Goal: Complete application form

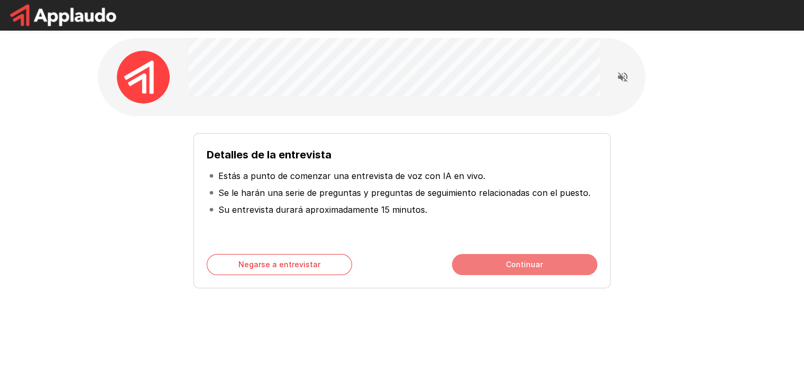
click at [506, 271] on button "Continuar" at bounding box center [524, 264] width 145 height 21
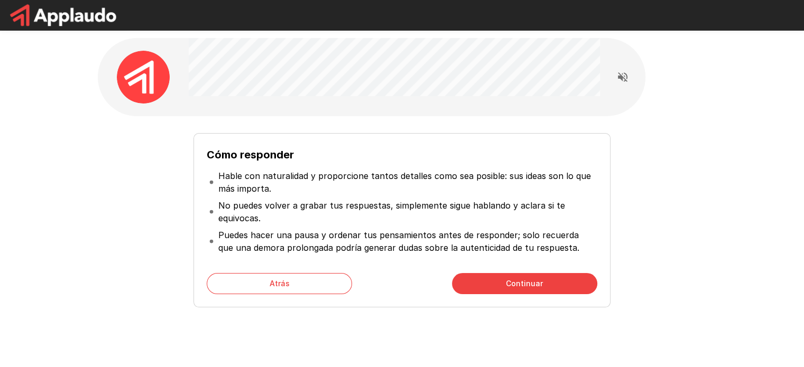
click at [481, 282] on button "Continuar" at bounding box center [524, 283] width 145 height 21
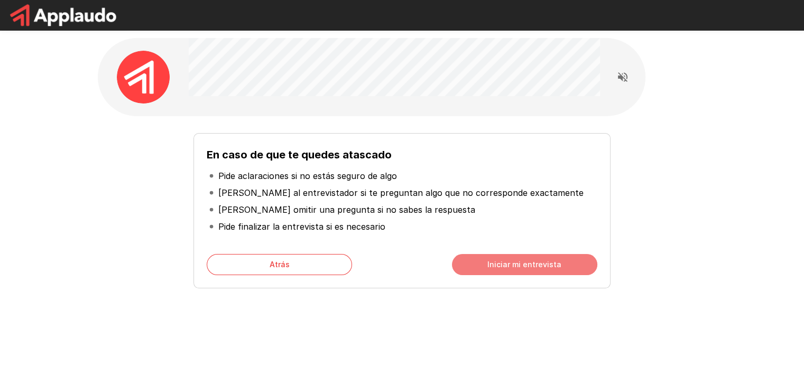
click at [533, 271] on font "Iniciar mi entrevista" at bounding box center [524, 264] width 74 height 13
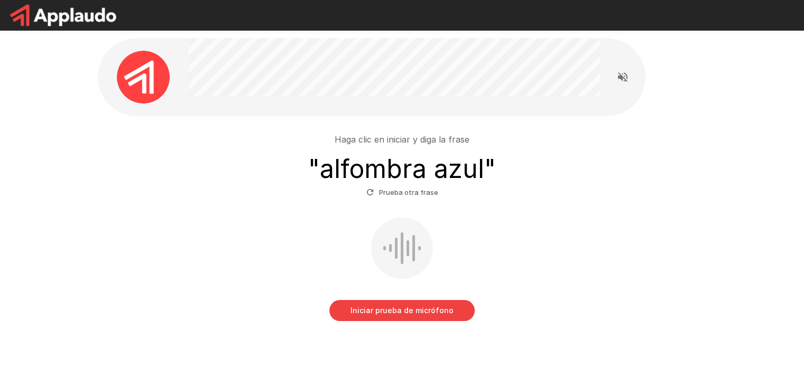
click at [388, 313] on font "Iniciar prueba de micrófono" at bounding box center [401, 310] width 103 height 9
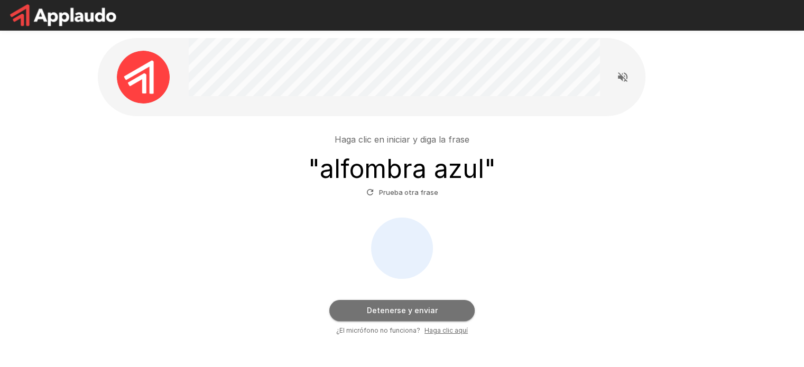
click at [388, 313] on font "Detenerse y enviar" at bounding box center [402, 310] width 71 height 9
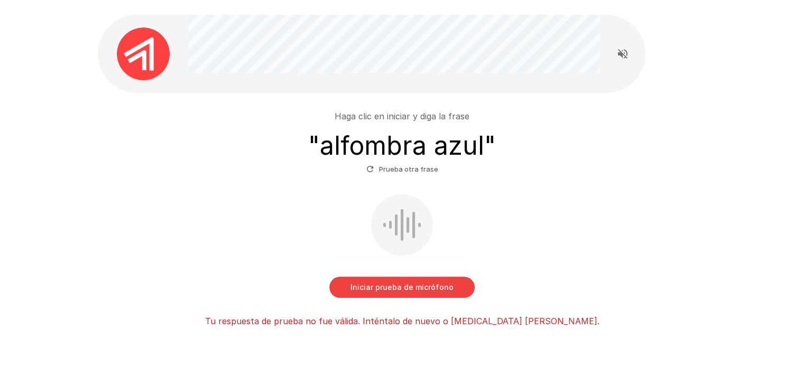
scroll to position [19, 0]
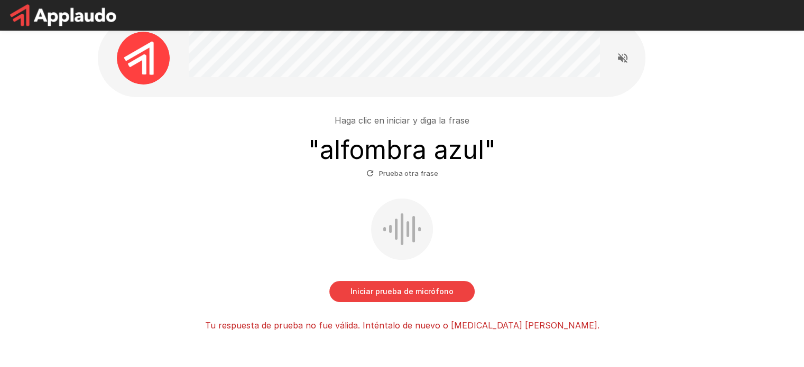
click at [397, 282] on button "Iniciar prueba de micrófono" at bounding box center [401, 291] width 145 height 21
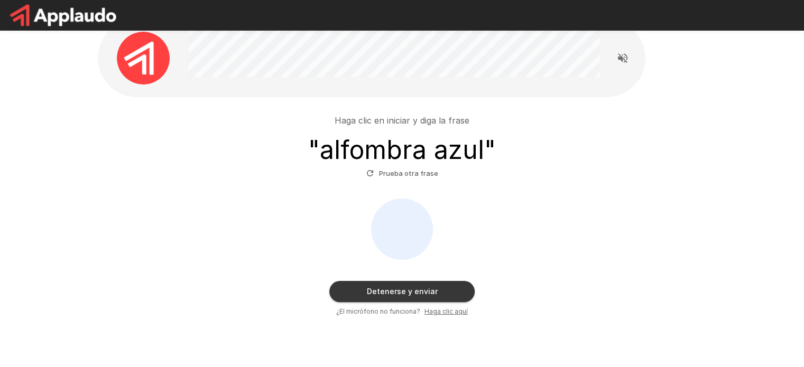
click at [372, 175] on icon "button" at bounding box center [370, 174] width 10 height 10
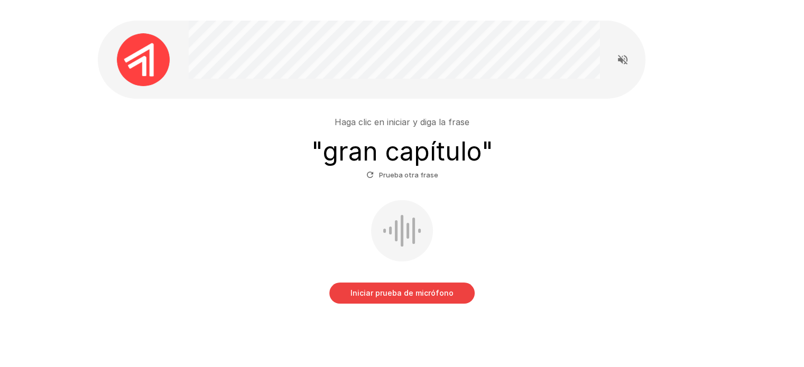
scroll to position [42, 0]
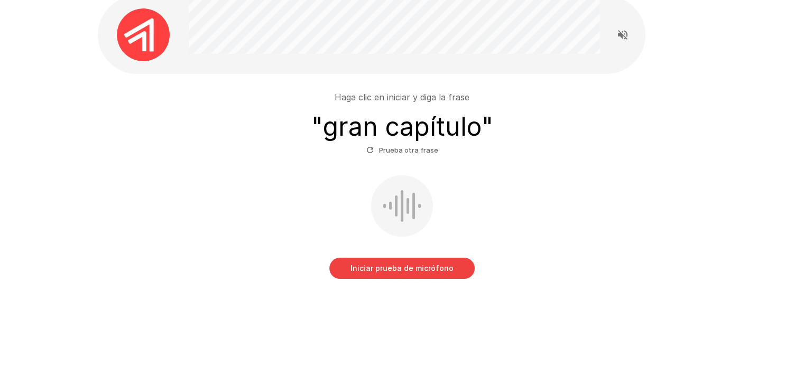
click at [386, 270] on font "Iniciar prueba de micrófono" at bounding box center [401, 268] width 103 height 9
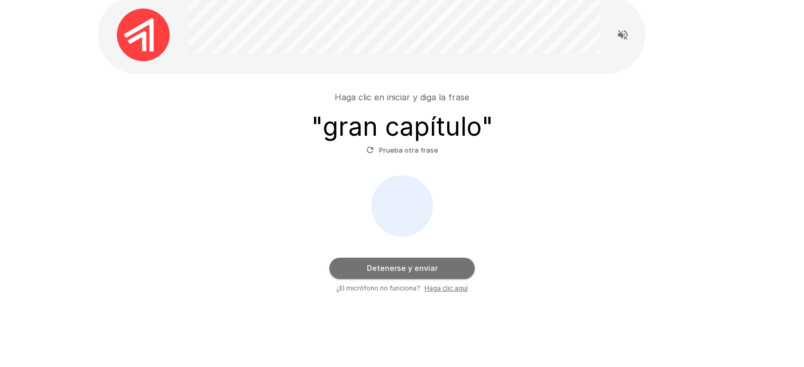
click at [386, 270] on font "Detenerse y enviar" at bounding box center [402, 268] width 71 height 9
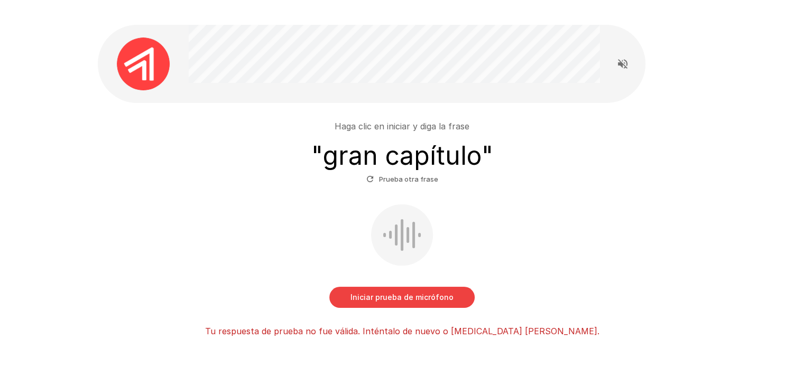
scroll to position [0, 0]
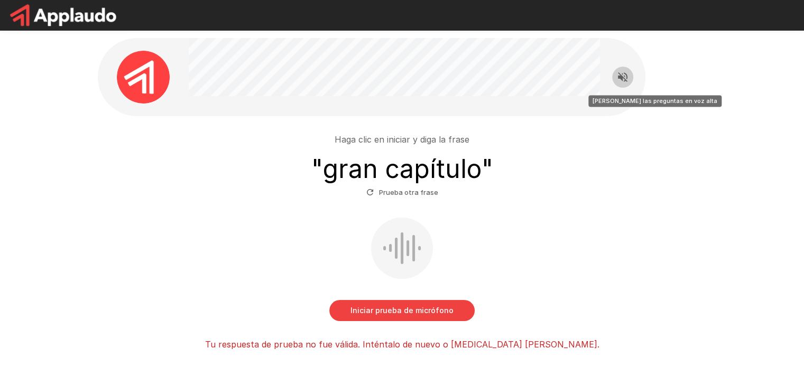
click at [621, 77] on icon "Leer las preguntas en voz alta" at bounding box center [623, 77] width 10 height 10
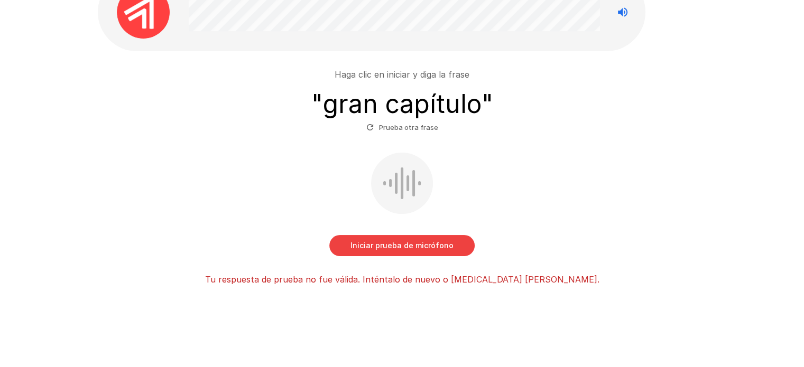
scroll to position [72, 0]
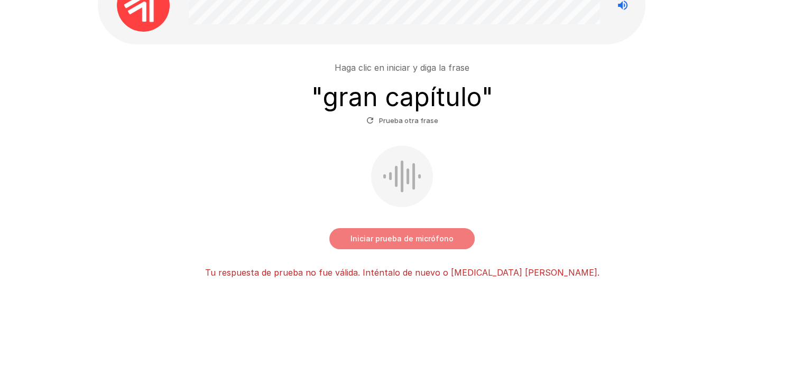
click at [384, 247] on button "Iniciar prueba de micrófono" at bounding box center [401, 238] width 145 height 21
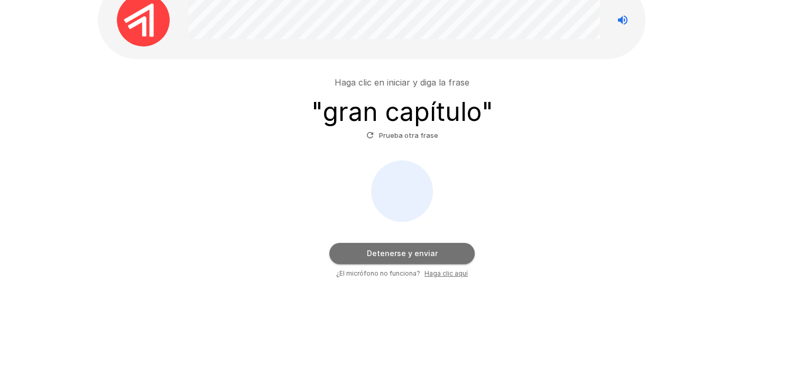
click at [384, 247] on font "Detenerse y enviar" at bounding box center [402, 253] width 71 height 13
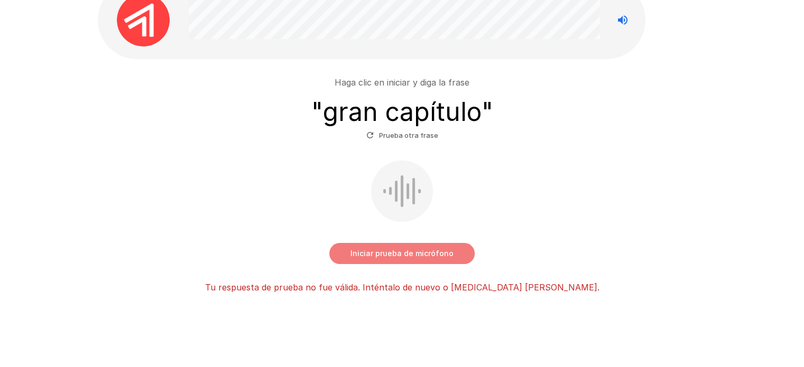
click at [385, 253] on font "Iniciar prueba de micrófono" at bounding box center [401, 253] width 103 height 9
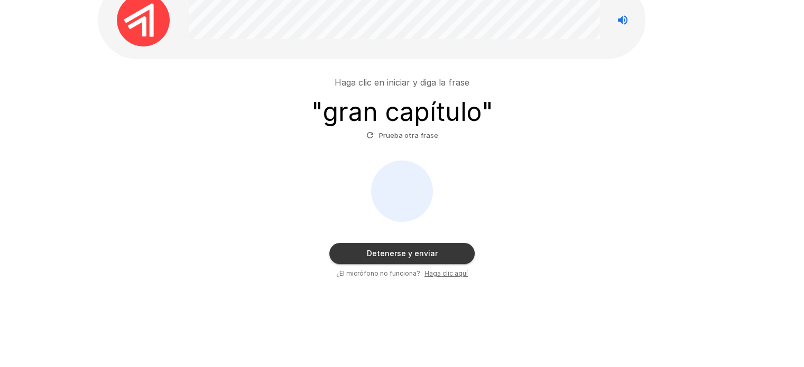
click at [402, 259] on button "Detenerse y enviar" at bounding box center [401, 253] width 145 height 21
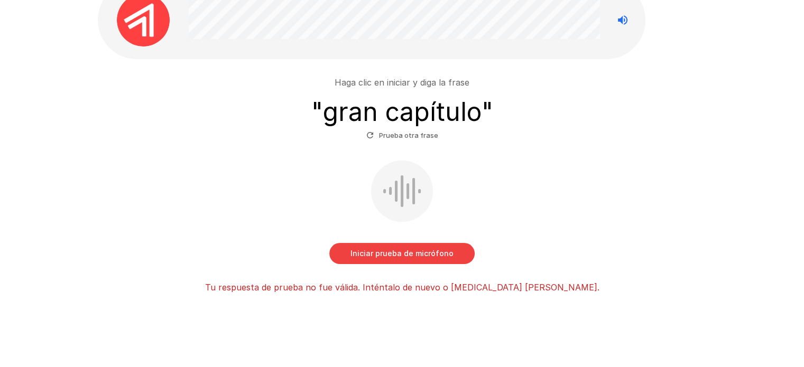
click at [421, 259] on font "Iniciar prueba de micrófono" at bounding box center [401, 253] width 103 height 13
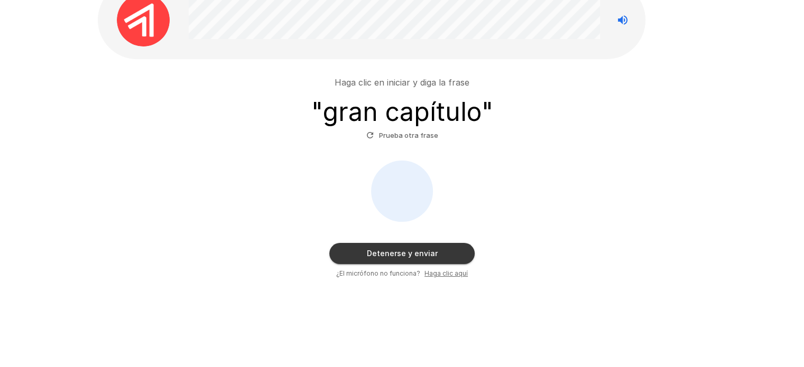
click at [378, 249] on font "Detenerse y enviar" at bounding box center [402, 253] width 71 height 9
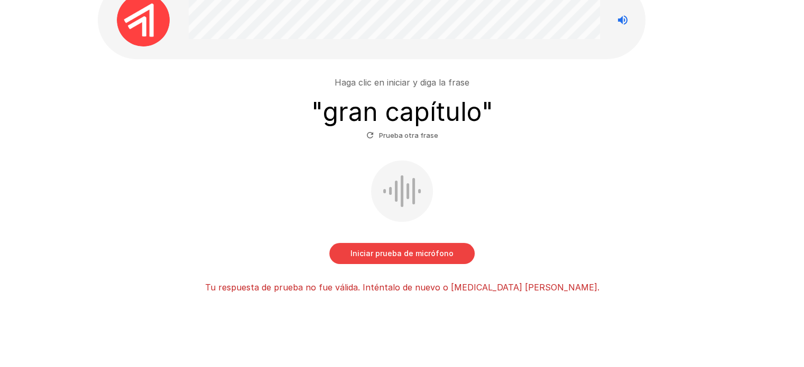
click at [389, 137] on font "Prueba otra frase" at bounding box center [408, 135] width 59 height 8
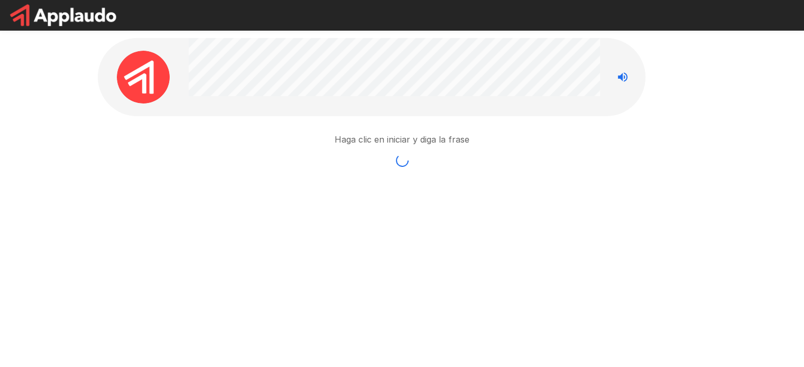
scroll to position [0, 0]
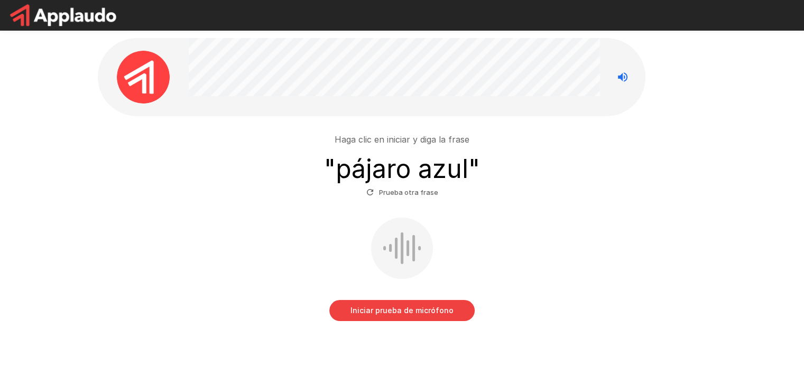
click at [406, 316] on font "Iniciar prueba de micrófono" at bounding box center [401, 310] width 103 height 13
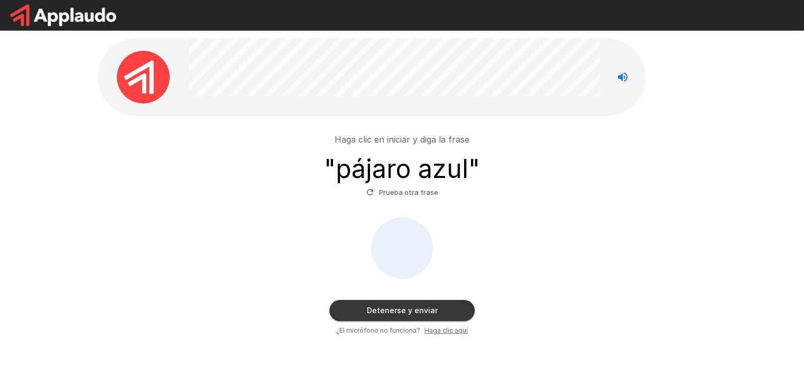
click at [406, 316] on font "Detenerse y enviar" at bounding box center [402, 310] width 71 height 13
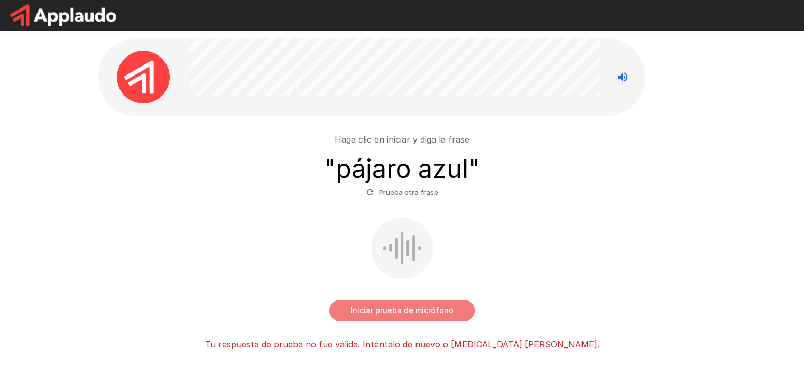
click at [386, 308] on font "Iniciar prueba de micrófono" at bounding box center [401, 310] width 103 height 9
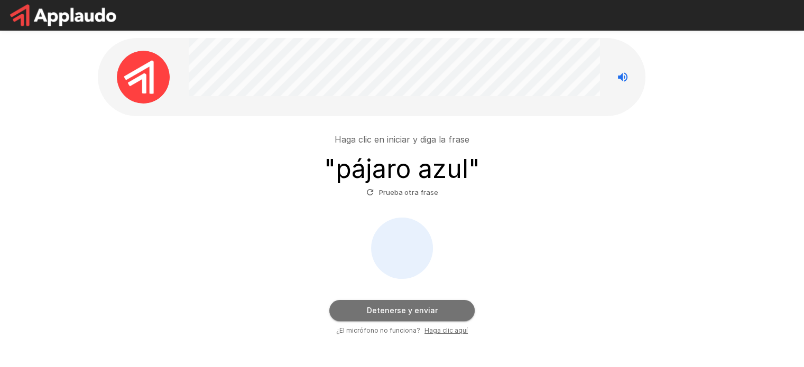
click at [389, 304] on font "Detenerse y enviar" at bounding box center [402, 310] width 71 height 13
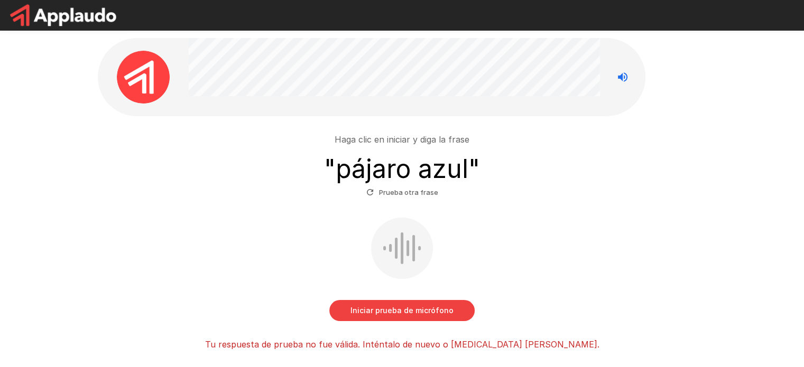
click at [389, 304] on font "Iniciar prueba de micrófono" at bounding box center [401, 310] width 103 height 13
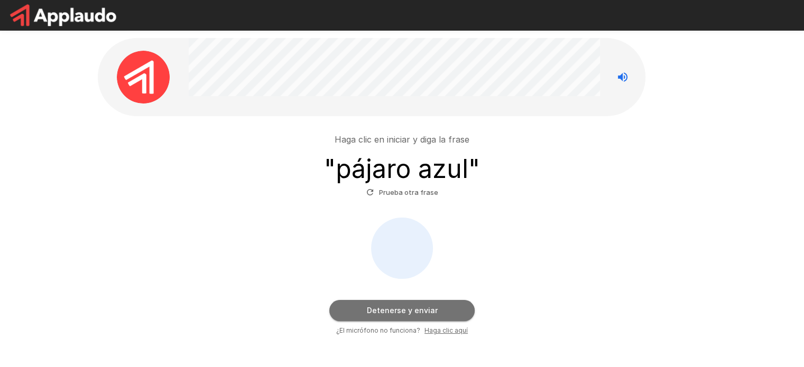
drag, startPoint x: 389, startPoint y: 304, endPoint x: 401, endPoint y: 303, distance: 11.1
click at [401, 303] on button "Detenerse y enviar" at bounding box center [401, 310] width 145 height 21
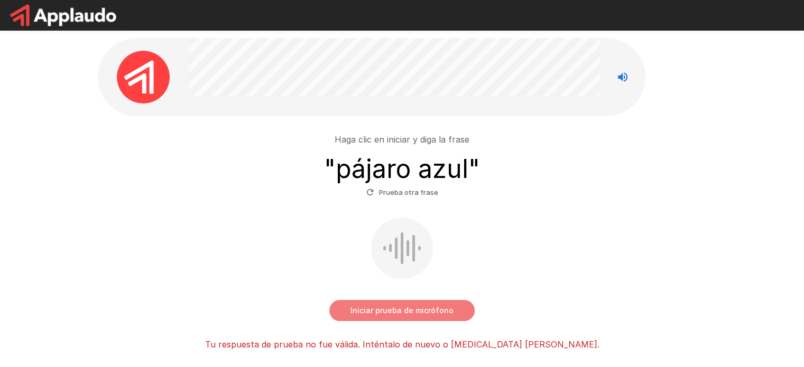
click at [401, 303] on button "Iniciar prueba de micrófono" at bounding box center [401, 310] width 145 height 21
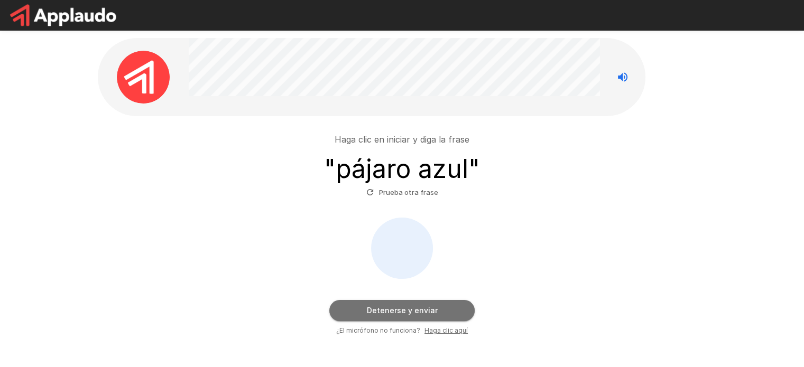
click at [401, 303] on button "Detenerse y enviar" at bounding box center [401, 310] width 145 height 21
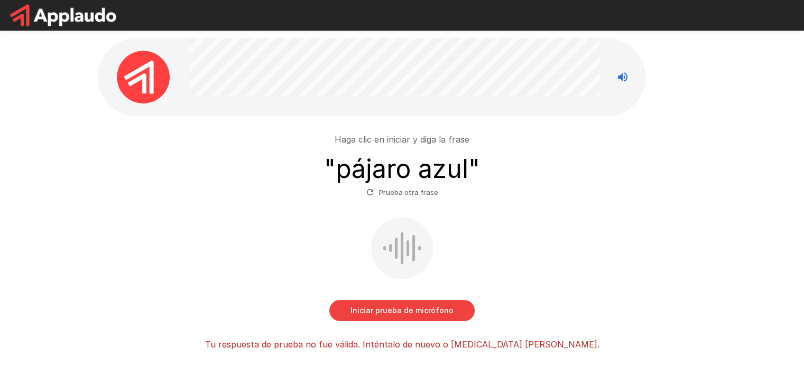
drag, startPoint x: 461, startPoint y: 336, endPoint x: 457, endPoint y: 292, distance: 44.0
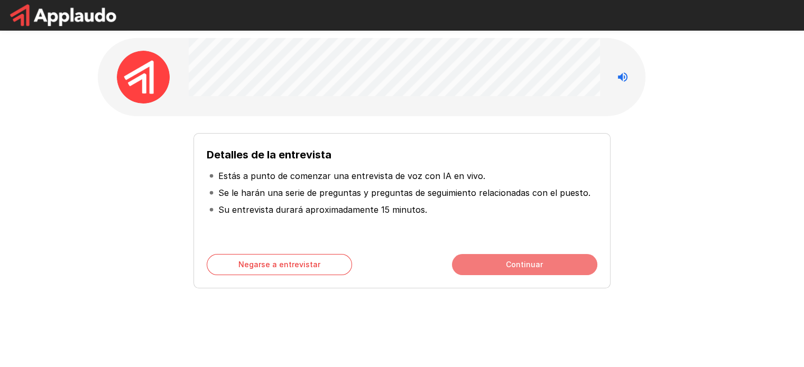
click at [506, 269] on button "Continuar" at bounding box center [524, 264] width 145 height 21
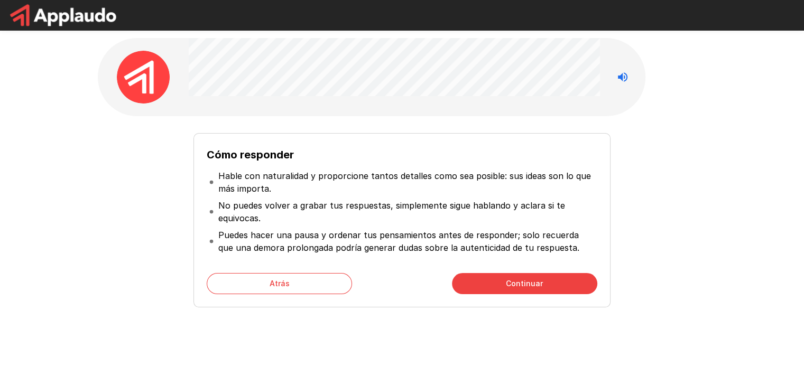
click at [506, 269] on div "Cómo responder [PERSON_NAME] con naturalidad y proporcione tantos detalles como…" at bounding box center [401, 220] width 416 height 174
click at [505, 285] on button "Continuar" at bounding box center [524, 283] width 145 height 21
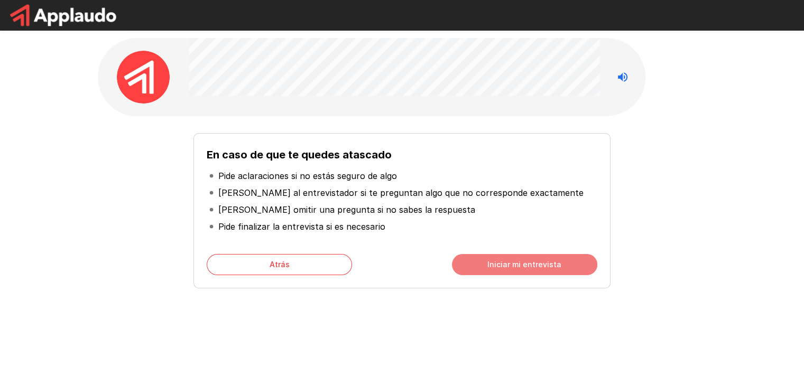
click at [483, 266] on button "Iniciar mi entrevista" at bounding box center [524, 264] width 145 height 21
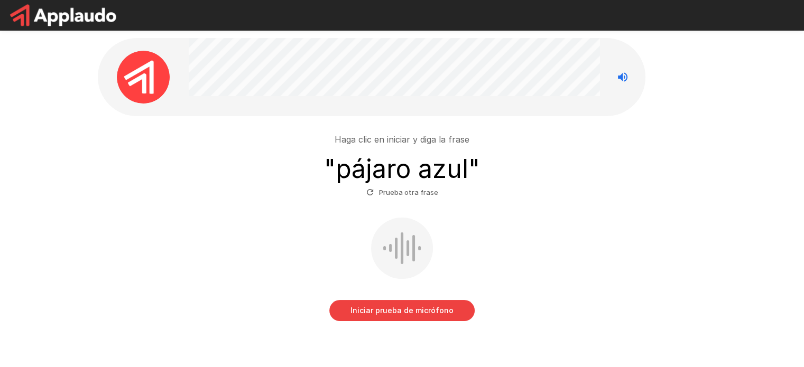
click at [381, 314] on font "Iniciar prueba de micrófono" at bounding box center [401, 310] width 103 height 9
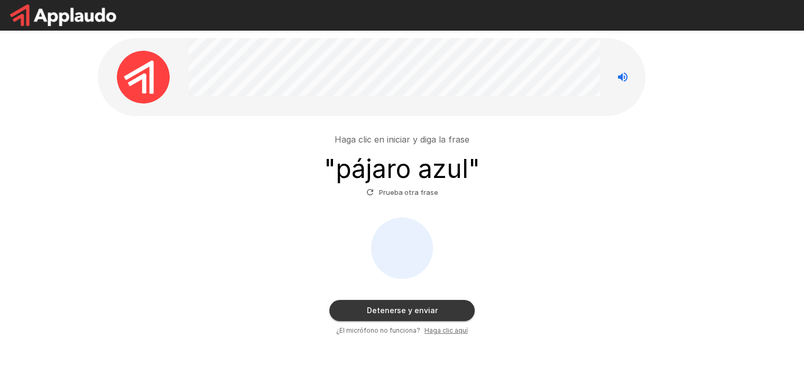
click at [381, 314] on font "Detenerse y enviar" at bounding box center [402, 310] width 71 height 9
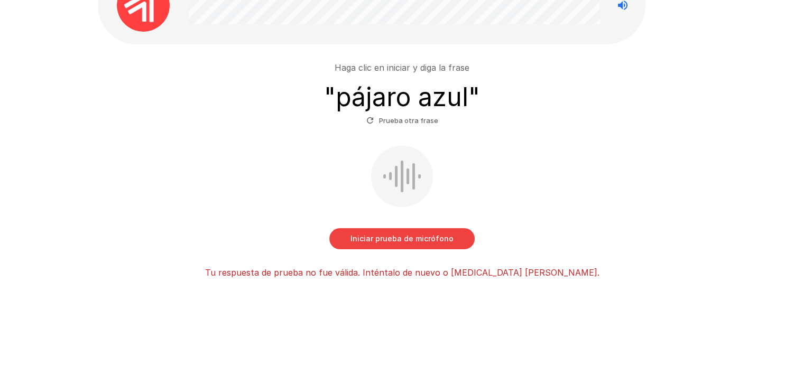
click at [385, 247] on button "Iniciar prueba de micrófono" at bounding box center [401, 238] width 145 height 21
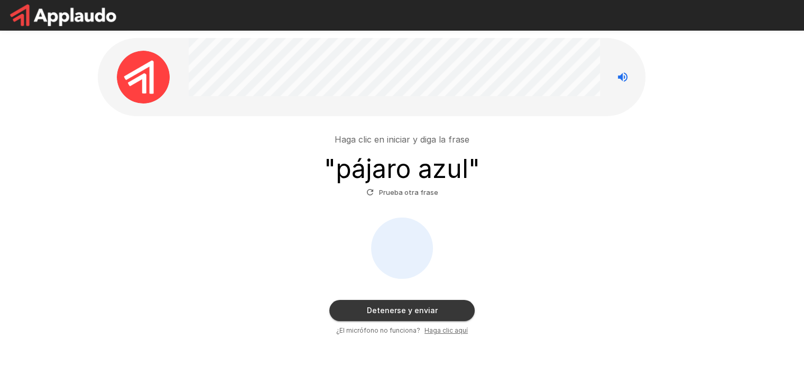
click at [368, 304] on button "Detenerse y enviar" at bounding box center [401, 310] width 145 height 21
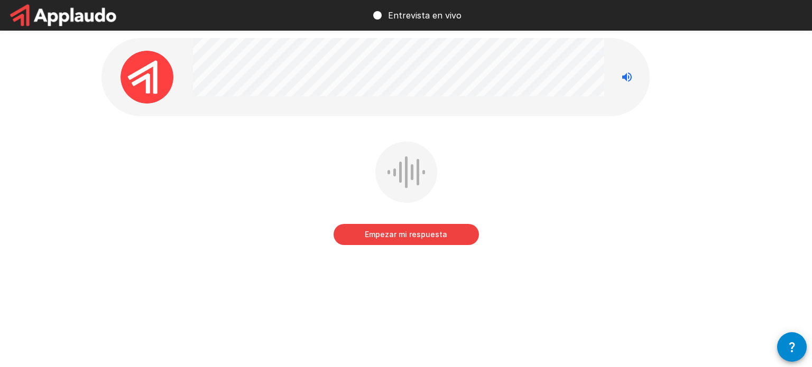
drag, startPoint x: 402, startPoint y: 231, endPoint x: 312, endPoint y: 173, distance: 106.7
click at [312, 173] on div "Empezar mi respuesta" at bounding box center [405, 201] width 609 height 119
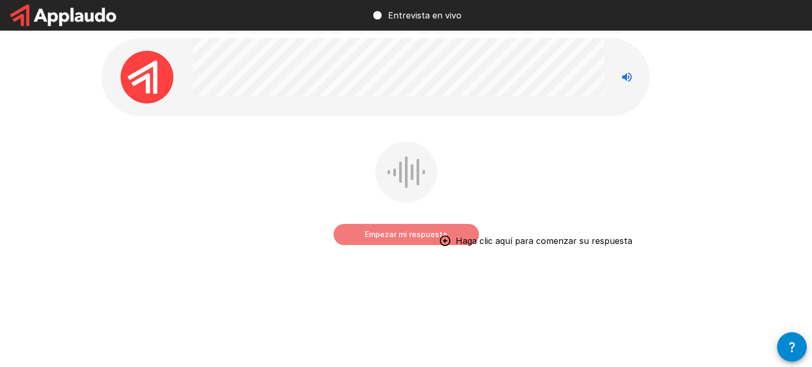
click at [388, 238] on font "Empezar mi respuesta" at bounding box center [406, 234] width 82 height 9
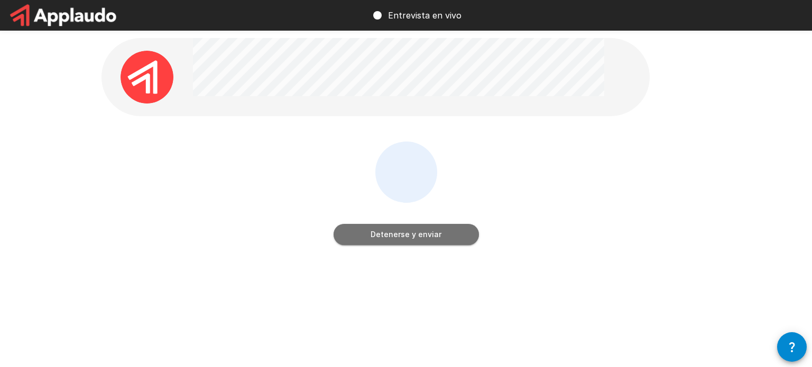
click at [414, 238] on font "Detenerse y enviar" at bounding box center [405, 234] width 71 height 9
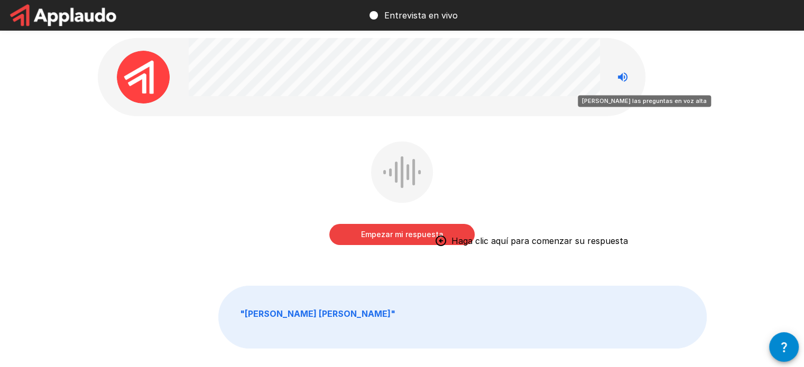
click at [617, 77] on icon "Deja de leer las preguntas en voz alta" at bounding box center [622, 77] width 13 height 13
click at [617, 77] on icon "Read questions aloud" at bounding box center [622, 77] width 13 height 13
click at [435, 236] on font "Empezar mi respuesta" at bounding box center [402, 234] width 82 height 9
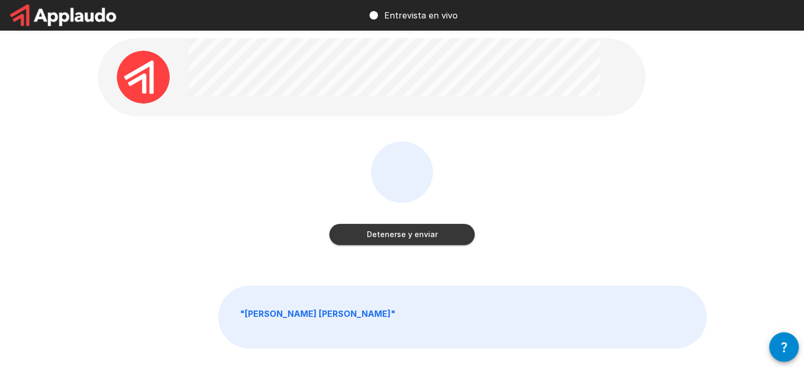
click at [435, 236] on font "Detenerse y enviar" at bounding box center [402, 234] width 71 height 9
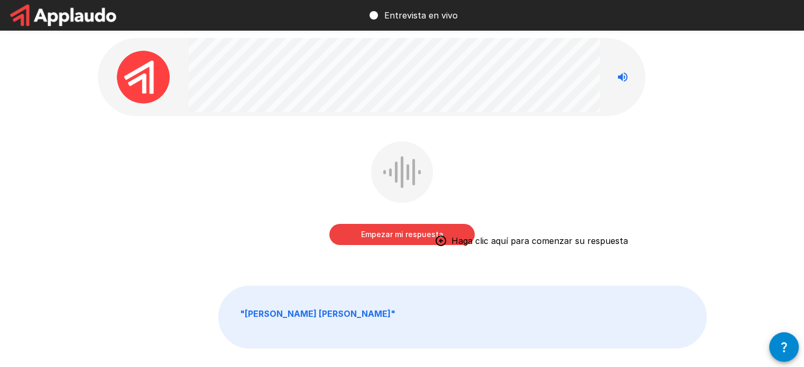
click at [404, 231] on font "Empezar mi respuesta" at bounding box center [402, 234] width 82 height 9
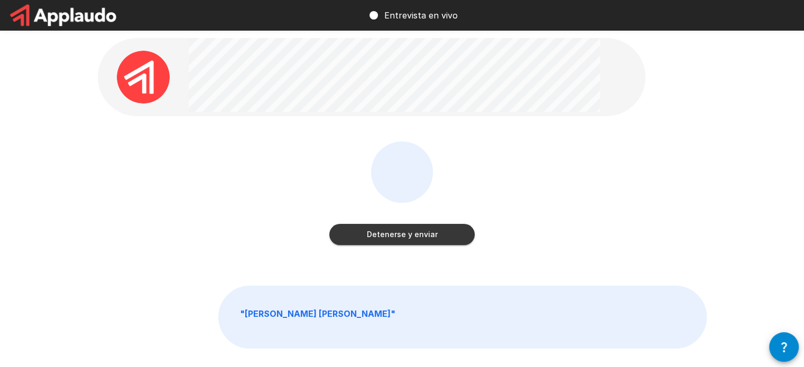
click at [404, 231] on font "Detenerse y enviar" at bounding box center [402, 234] width 71 height 9
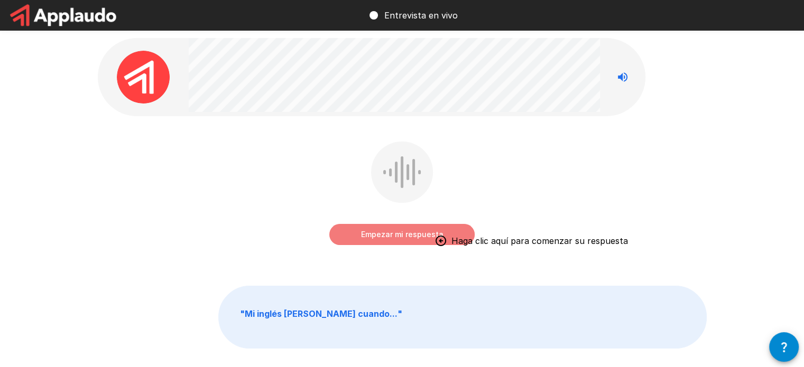
click at [395, 238] on font "Empezar mi respuesta" at bounding box center [402, 234] width 82 height 9
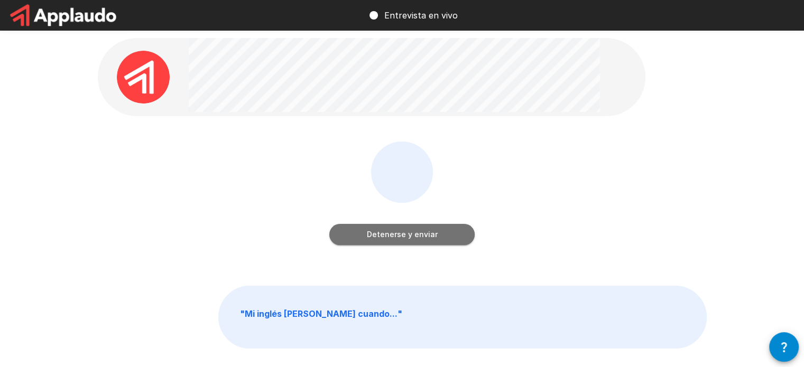
click at [395, 238] on font "Detenerse y enviar" at bounding box center [402, 234] width 71 height 9
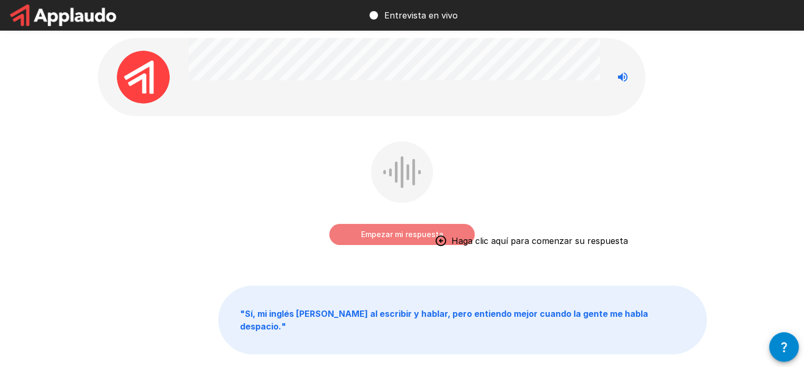
click at [355, 238] on button "Empezar mi respuesta" at bounding box center [401, 234] width 145 height 21
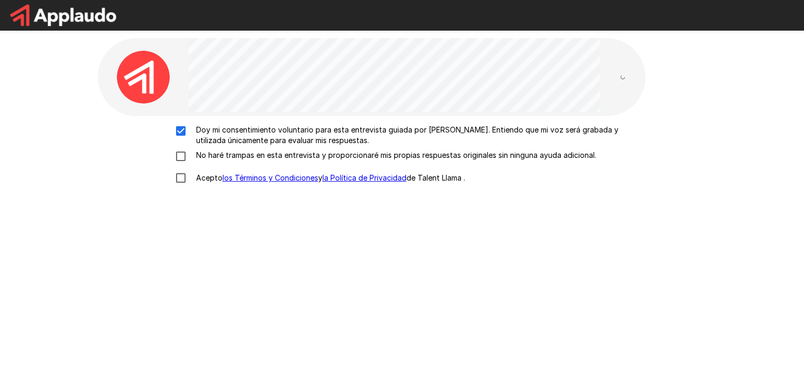
click at [185, 150] on div "Doy mi consentimiento voluntario para esta entrevista guiada por [PERSON_NAME].…" at bounding box center [402, 157] width 600 height 64
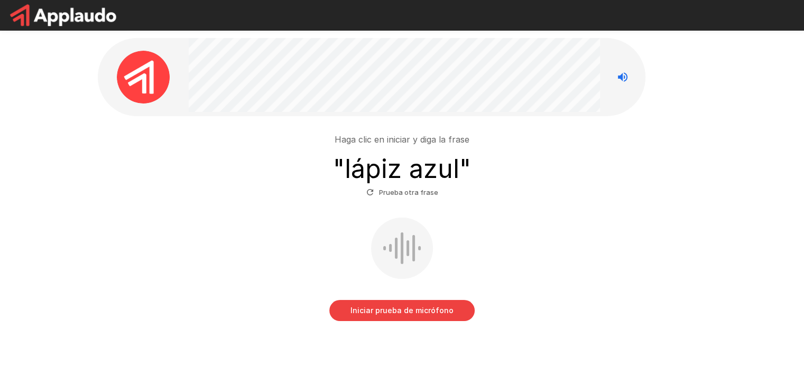
click at [376, 319] on button "Iniciar prueba de micrófono" at bounding box center [401, 310] width 145 height 21
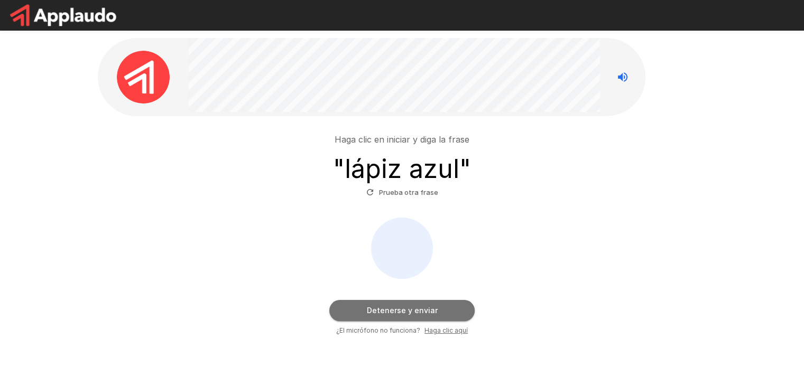
click at [378, 319] on button "Detenerse y enviar" at bounding box center [401, 310] width 145 height 21
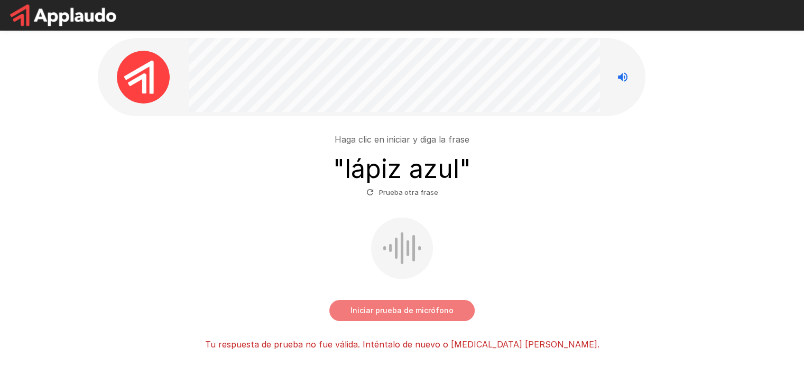
click at [360, 312] on font "Iniciar prueba de micrófono" at bounding box center [401, 310] width 103 height 9
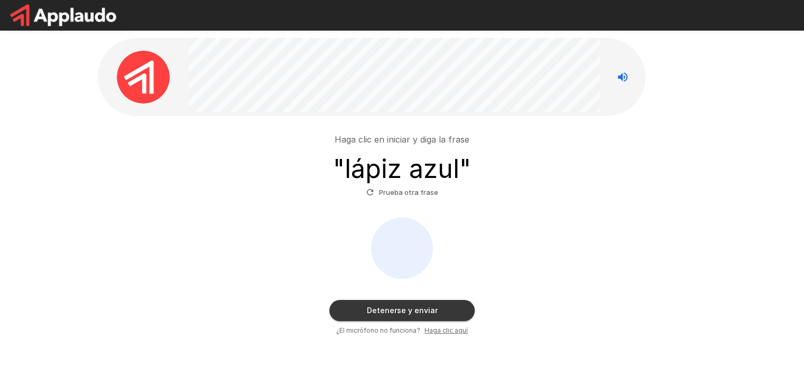
click at [360, 312] on button "Detenerse y enviar" at bounding box center [401, 310] width 145 height 21
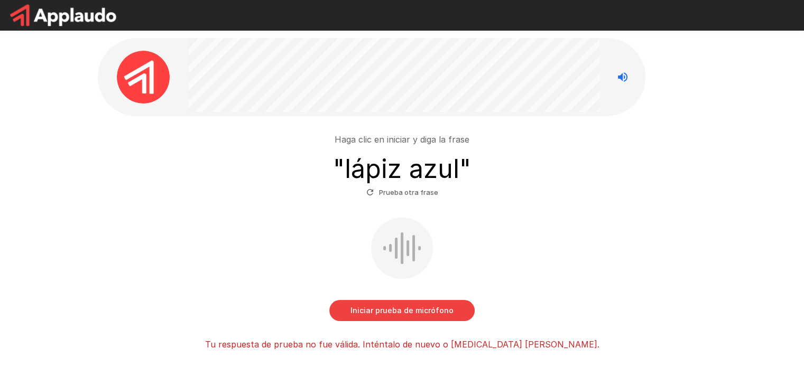
click at [360, 312] on font "Iniciar prueba de micrófono" at bounding box center [401, 310] width 103 height 9
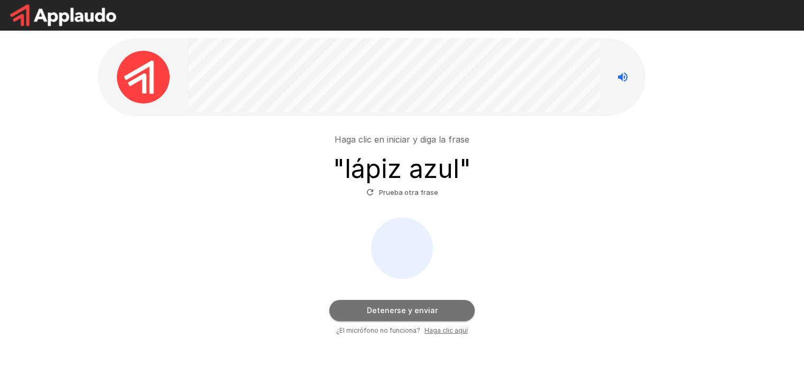
click at [360, 312] on button "Detenerse y enviar" at bounding box center [401, 310] width 145 height 21
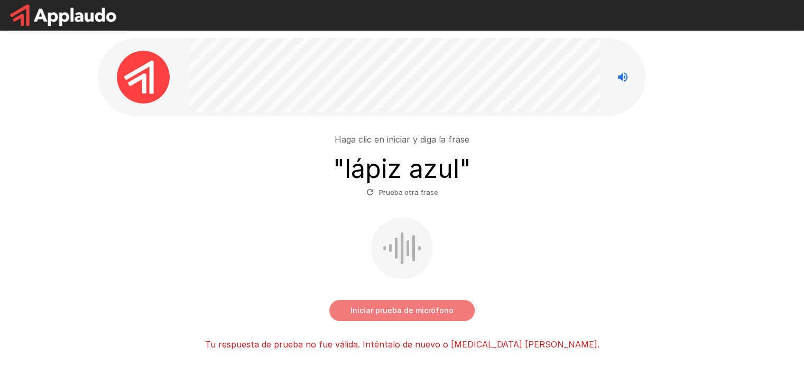
click at [360, 312] on font "Iniciar prueba de micrófono" at bounding box center [401, 310] width 103 height 9
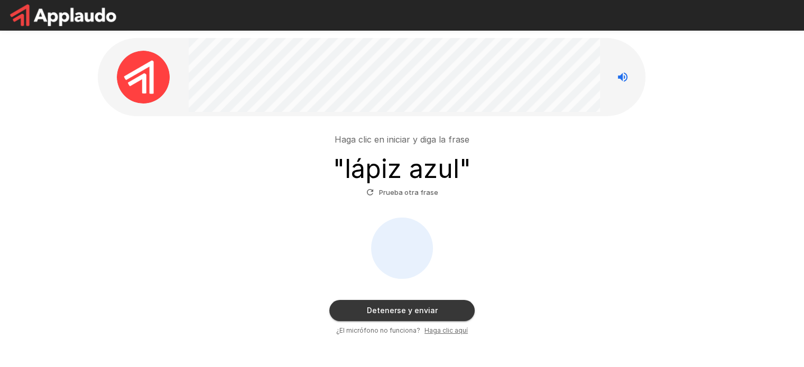
click at [355, 323] on div "Detenerse y enviar ¿El micrófono no funciona? [PERSON_NAME] clic aquí" at bounding box center [402, 277] width 600 height 118
click at [362, 313] on button "Detenerse y enviar" at bounding box center [401, 310] width 145 height 21
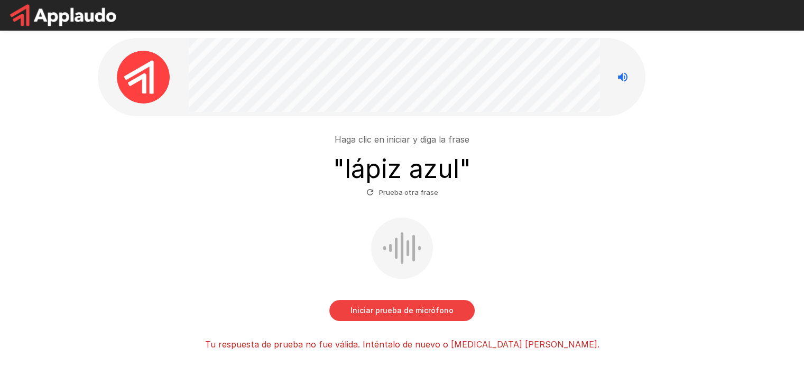
click at [412, 192] on font "Prueba otra frase" at bounding box center [408, 192] width 59 height 8
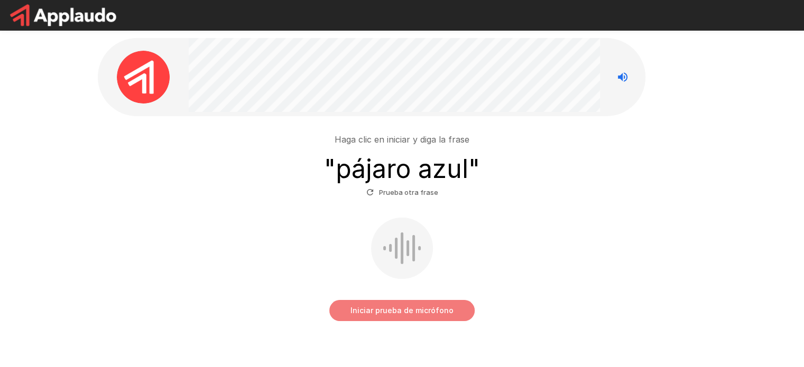
click at [383, 315] on font "Iniciar prueba de micrófono" at bounding box center [401, 310] width 103 height 13
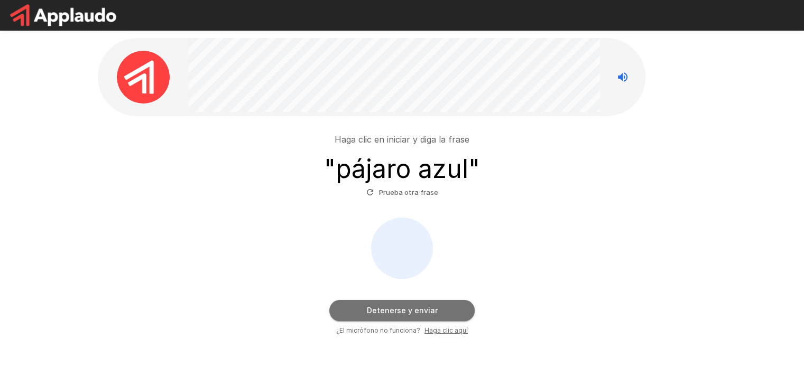
click at [383, 315] on font "Detenerse y enviar" at bounding box center [402, 310] width 71 height 13
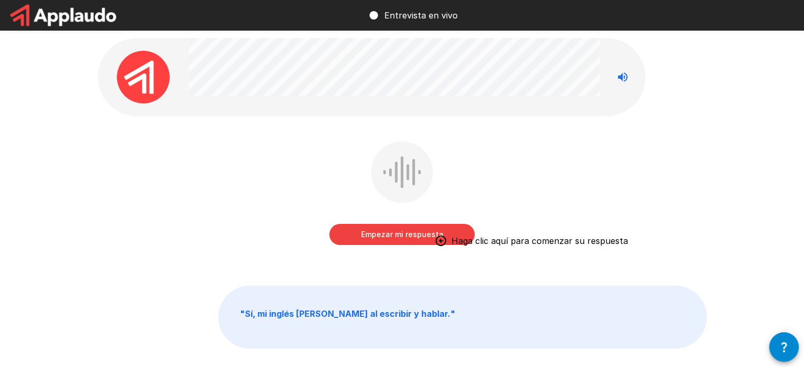
click at [407, 228] on font "Empezar mi respuesta" at bounding box center [402, 234] width 82 height 13
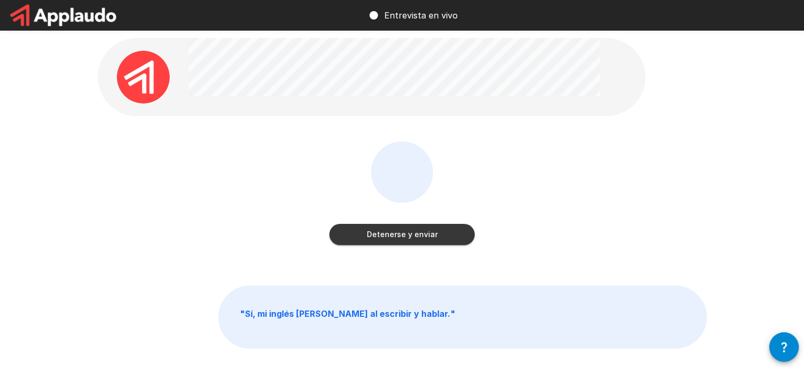
click at [409, 234] on font "Detenerse y enviar" at bounding box center [402, 234] width 71 height 9
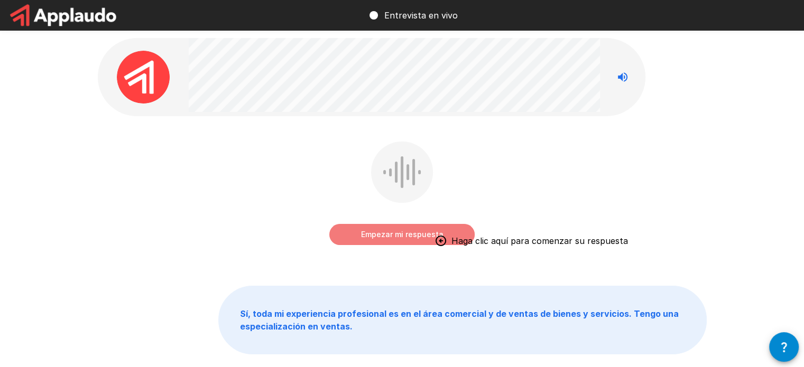
click at [369, 235] on font "Empezar mi respuesta" at bounding box center [402, 234] width 82 height 9
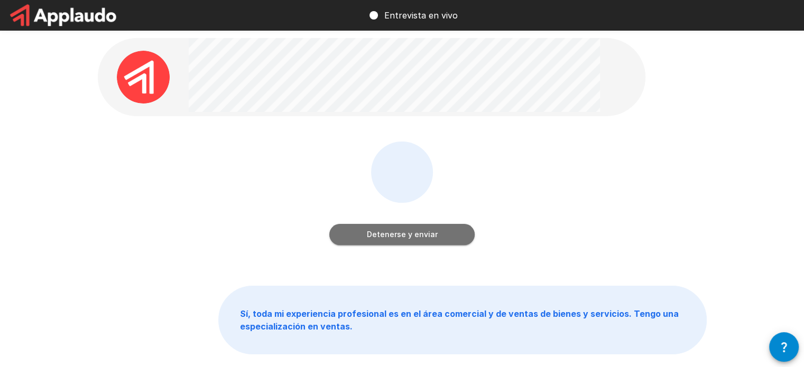
click at [369, 235] on font "Detenerse y enviar" at bounding box center [402, 234] width 71 height 9
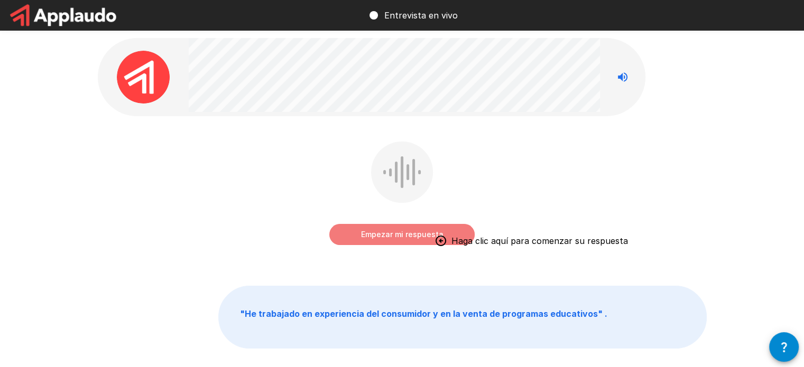
click at [388, 235] on font "Empezar mi respuesta" at bounding box center [402, 234] width 82 height 9
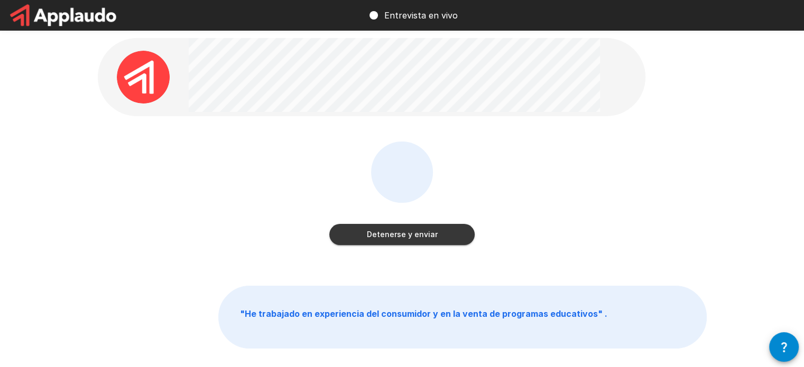
click at [388, 235] on font "Detenerse y enviar" at bounding box center [402, 234] width 71 height 9
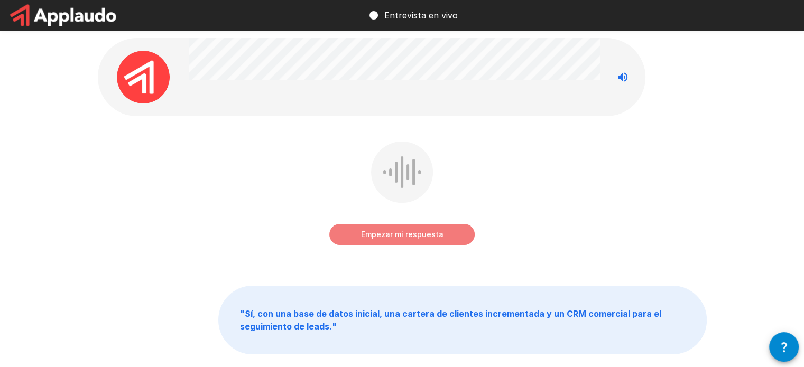
click at [388, 235] on font "Empezar mi respuesta" at bounding box center [402, 234] width 82 height 9
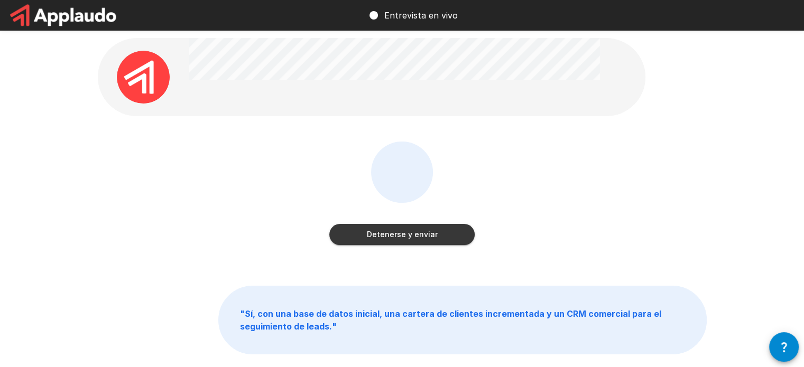
click at [388, 235] on font "Detenerse y enviar" at bounding box center [402, 234] width 71 height 9
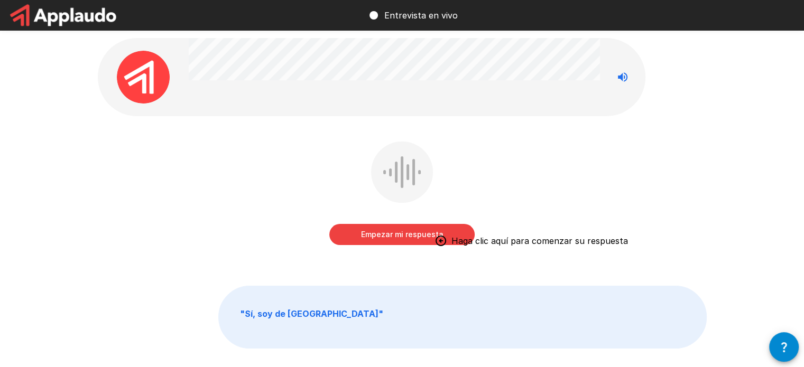
click at [388, 235] on font "Empezar mi respuesta" at bounding box center [402, 234] width 82 height 9
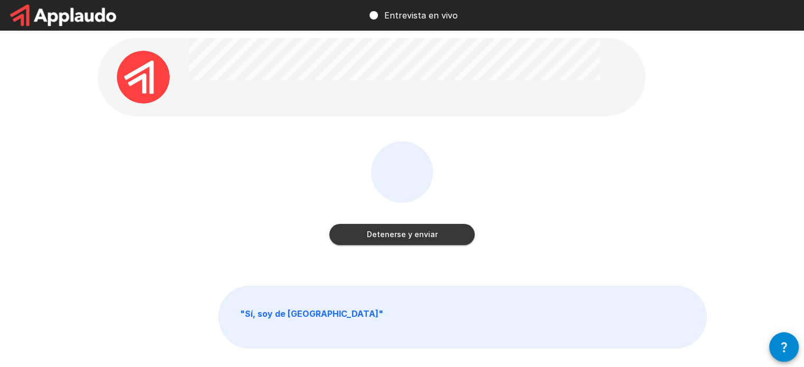
click at [388, 235] on font "Detenerse y enviar" at bounding box center [402, 234] width 71 height 9
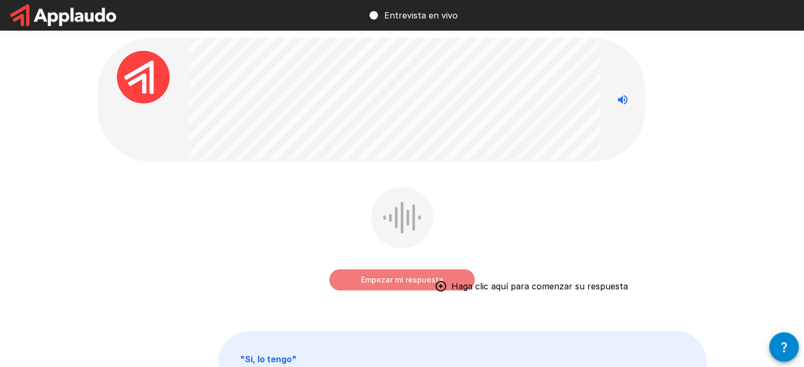
click at [351, 274] on button "Empezar mi respuesta" at bounding box center [401, 279] width 145 height 21
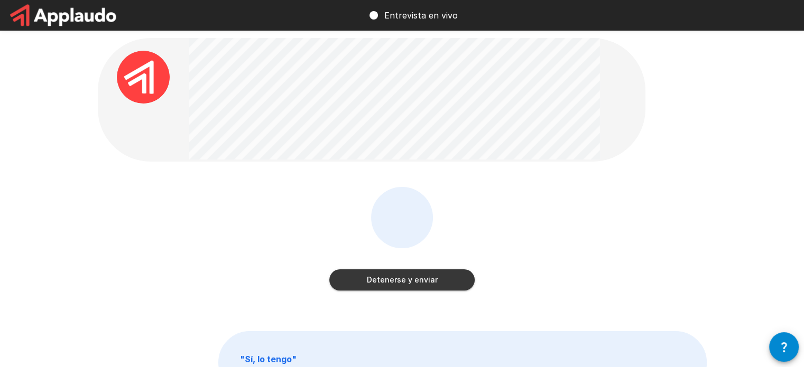
click at [349, 274] on button "Detenerse y enviar" at bounding box center [401, 279] width 145 height 21
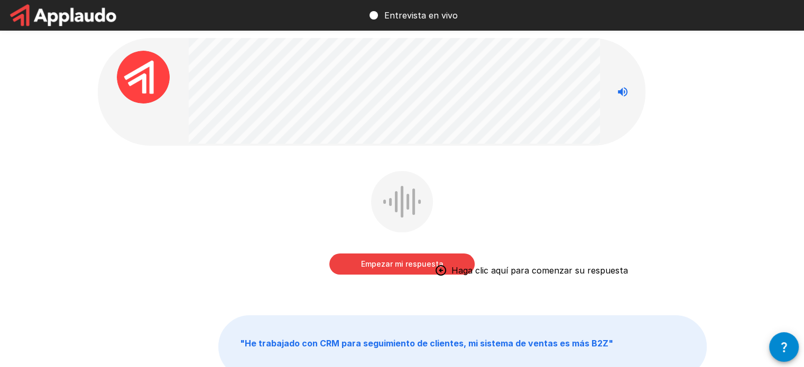
click at [382, 263] on font "Empezar mi respuesta" at bounding box center [402, 263] width 82 height 9
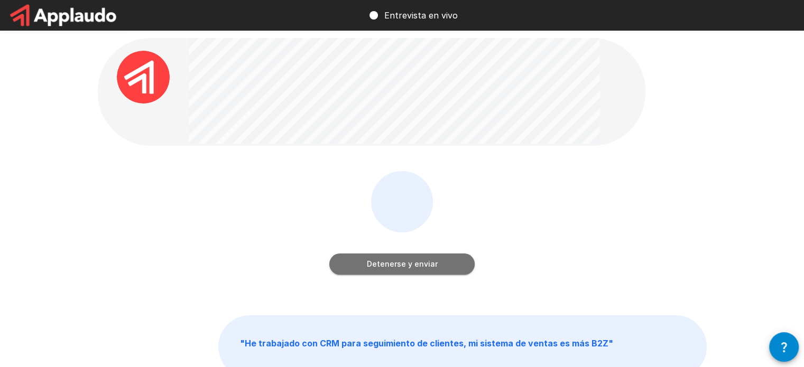
click at [382, 263] on font "Detenerse y enviar" at bounding box center [402, 263] width 71 height 9
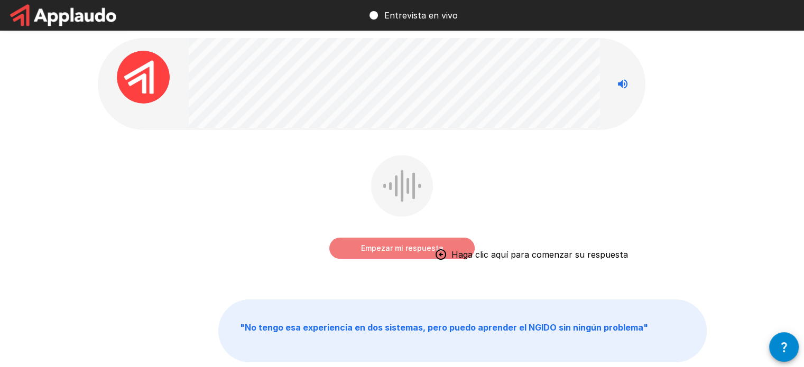
click at [371, 247] on font "Empezar mi respuesta" at bounding box center [402, 248] width 82 height 9
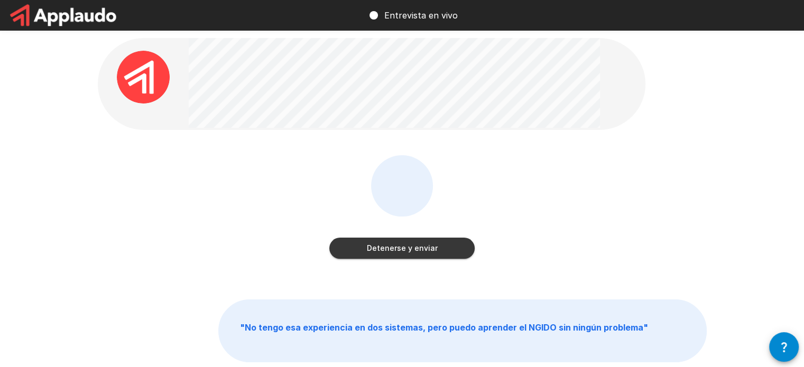
click at [371, 247] on font "Detenerse y enviar" at bounding box center [402, 248] width 71 height 9
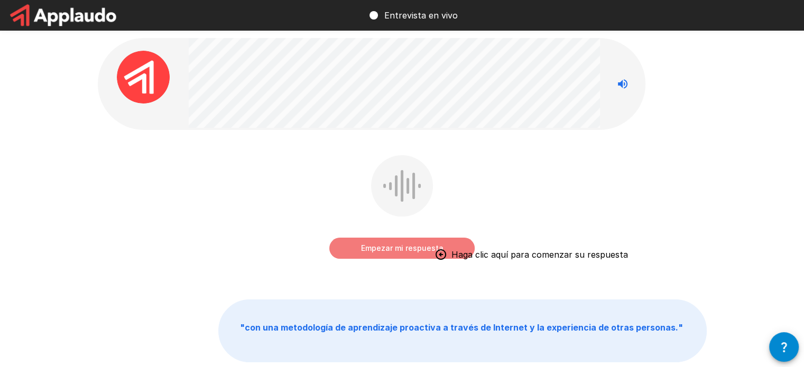
click at [387, 249] on font "Empezar mi respuesta" at bounding box center [402, 248] width 82 height 9
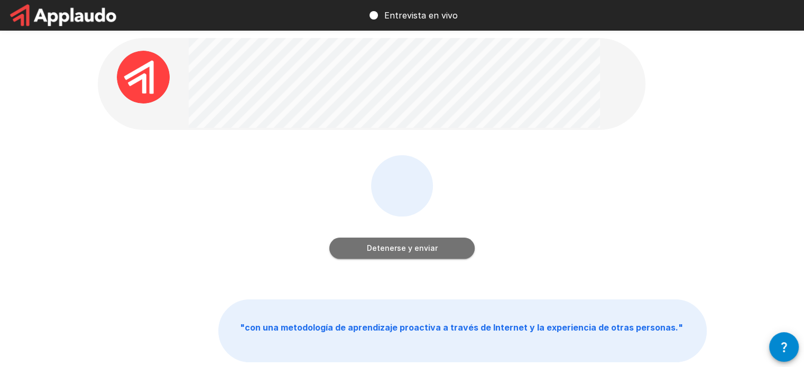
click at [387, 249] on font "Detenerse y enviar" at bounding box center [402, 248] width 71 height 9
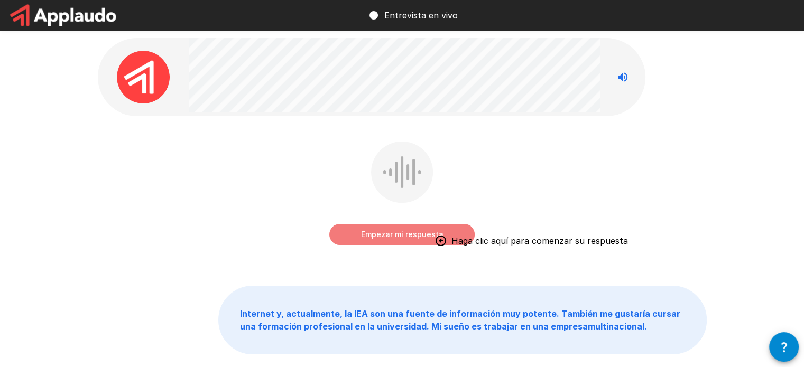
click at [387, 235] on font "Empezar mi respuesta" at bounding box center [402, 234] width 82 height 9
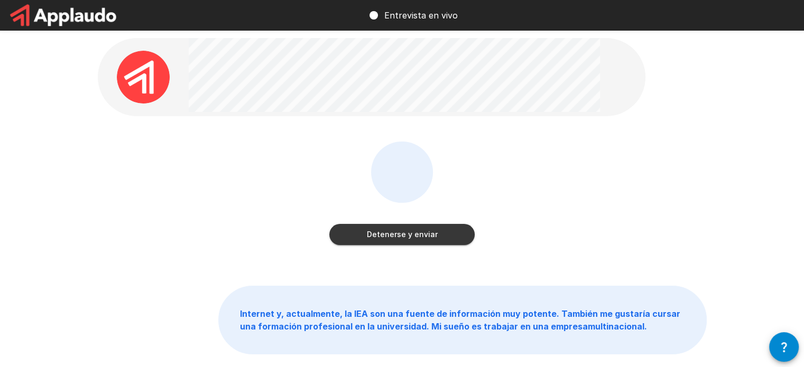
click at [387, 235] on font "Detenerse y enviar" at bounding box center [402, 234] width 71 height 9
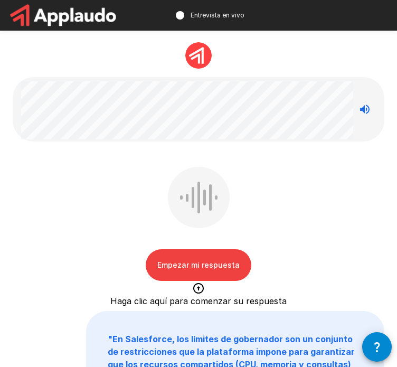
click at [216, 263] on font "Empezar mi respuesta" at bounding box center [198, 264] width 82 height 9
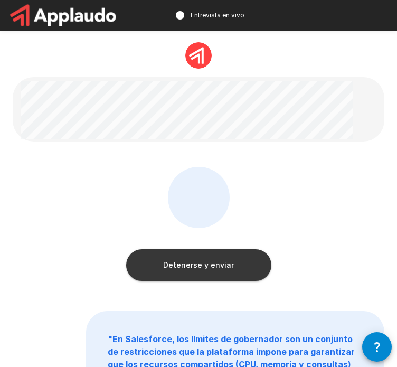
click at [190, 272] on button "Detenerse y enviar" at bounding box center [198, 265] width 145 height 32
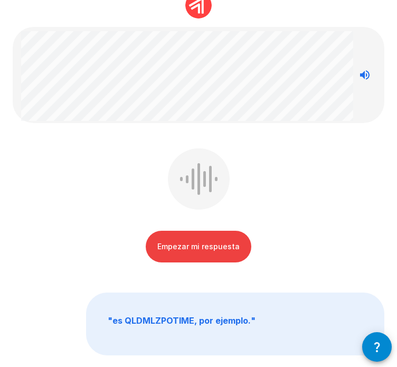
scroll to position [53, 0]
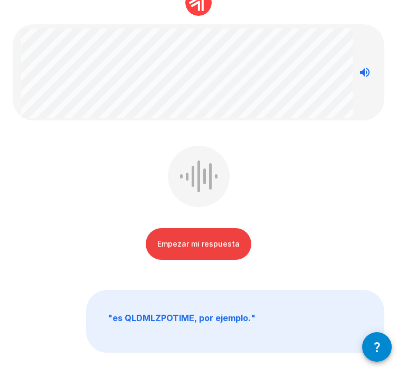
click at [236, 243] on font "Empezar mi respuesta" at bounding box center [198, 243] width 82 height 9
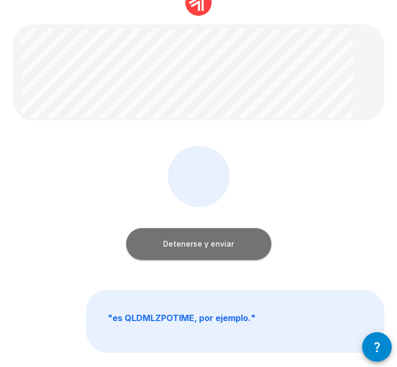
click at [249, 246] on button "Detenerse y enviar" at bounding box center [198, 244] width 145 height 32
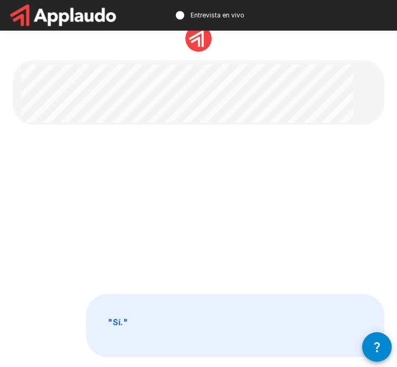
scroll to position [0, 0]
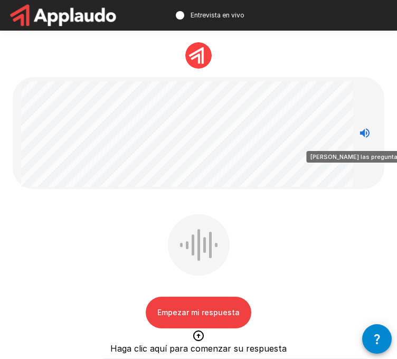
click at [371, 141] on button "Deja de leer las preguntas en voz alta" at bounding box center [365, 133] width 21 height 21
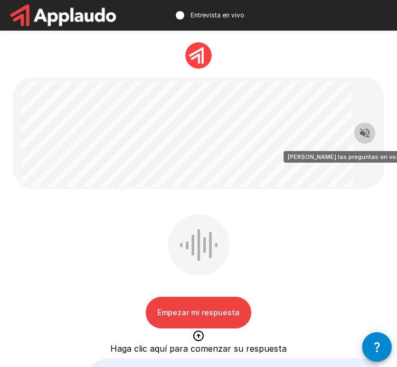
click at [371, 141] on button "Read questions aloud" at bounding box center [365, 133] width 21 height 21
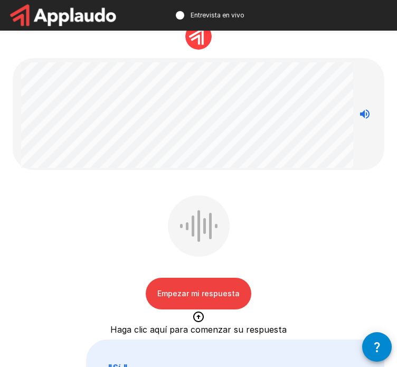
scroll to position [53, 0]
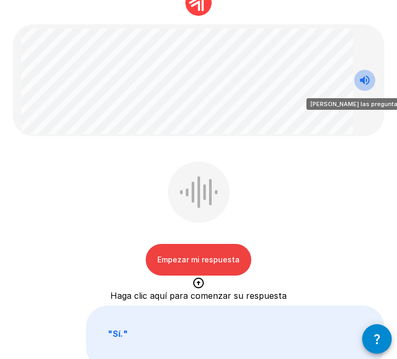
click at [369, 81] on icon "Stop reading questions aloud" at bounding box center [365, 81] width 10 height 10
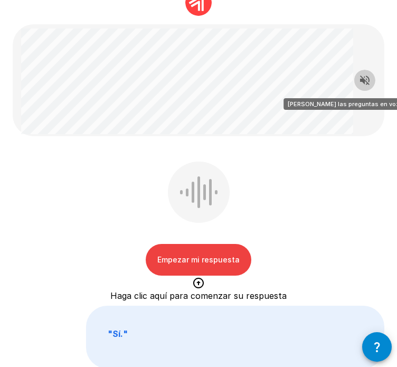
click at [369, 81] on icon "Read questions aloud" at bounding box center [365, 81] width 10 height 10
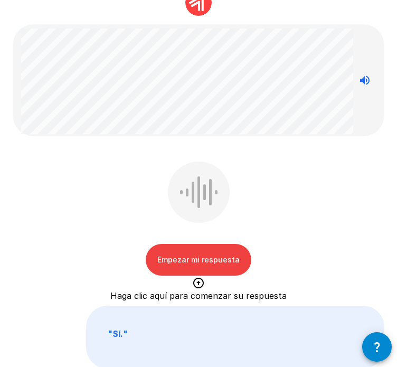
click at [206, 257] on font "Empezar mi respuesta" at bounding box center [198, 259] width 82 height 9
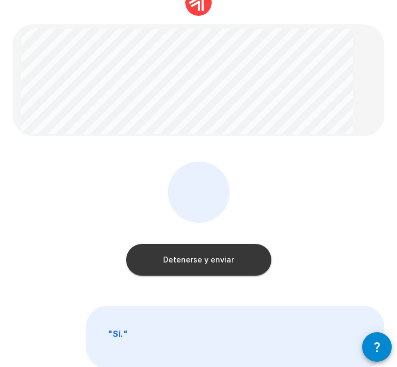
click at [206, 257] on font "Detenerse y enviar" at bounding box center [198, 259] width 71 height 9
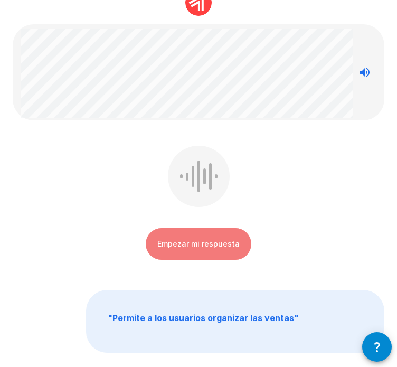
click at [206, 257] on button "Empezar mi respuesta" at bounding box center [199, 244] width 106 height 32
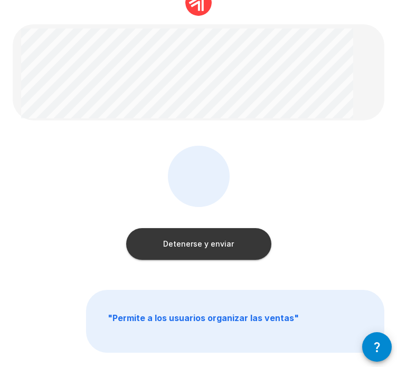
click at [206, 257] on button "Detenerse y enviar" at bounding box center [198, 244] width 145 height 32
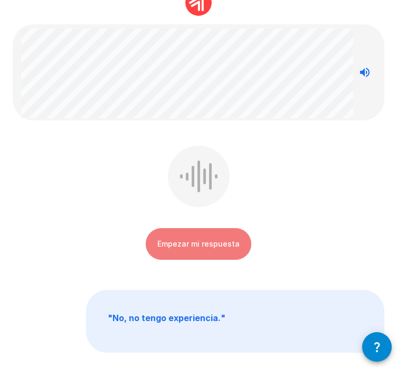
click at [206, 257] on button "Empezar mi respuesta" at bounding box center [199, 244] width 106 height 32
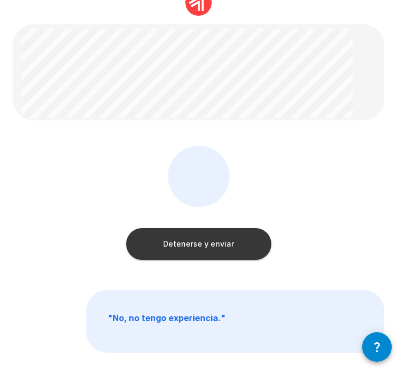
click at [205, 240] on font "Detenerse y enviar" at bounding box center [198, 243] width 71 height 9
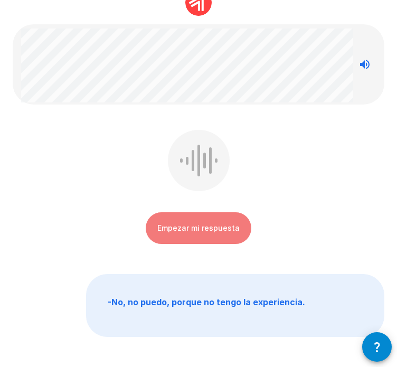
click at [165, 230] on font "Empezar mi respuesta" at bounding box center [198, 227] width 82 height 9
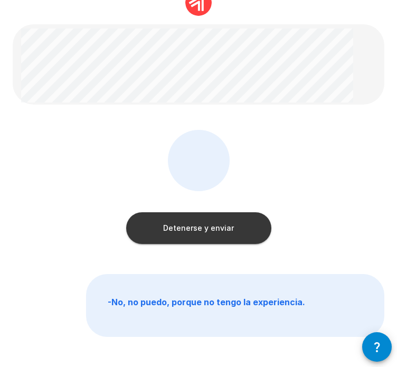
click at [230, 231] on font "Detenerse y enviar" at bounding box center [198, 227] width 71 height 9
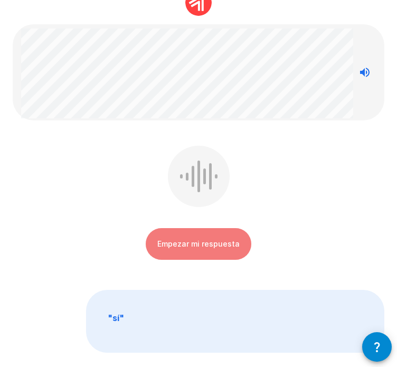
click at [211, 234] on button "Empezar mi respuesta" at bounding box center [199, 244] width 106 height 32
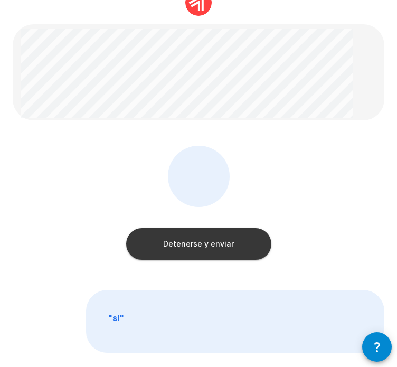
click at [211, 234] on button "Detenerse y enviar" at bounding box center [198, 244] width 145 height 32
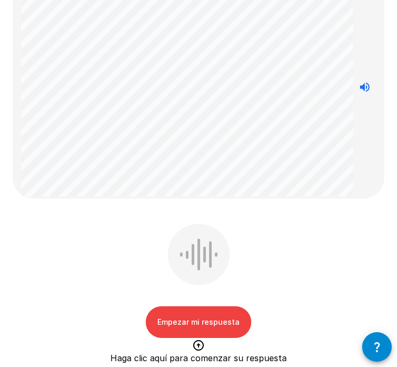
scroll to position [106, 0]
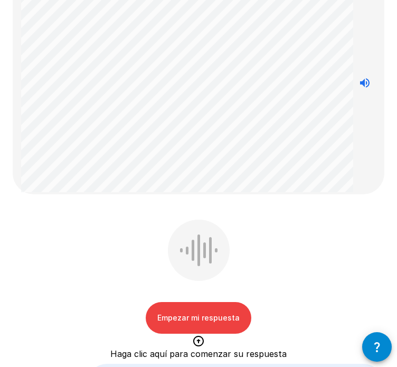
click at [197, 315] on font "Empezar mi respuesta" at bounding box center [198, 317] width 82 height 9
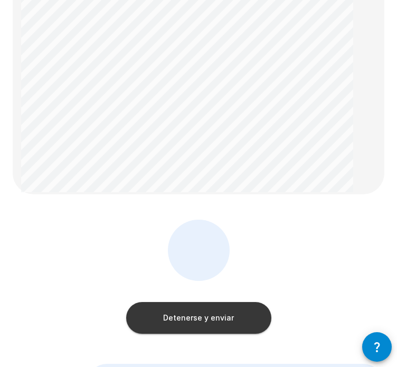
click at [197, 315] on font "Detenerse y enviar" at bounding box center [198, 317] width 71 height 9
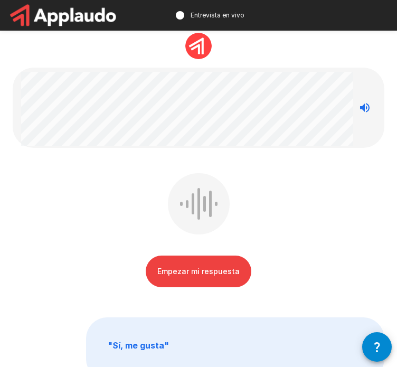
scroll to position [0, 0]
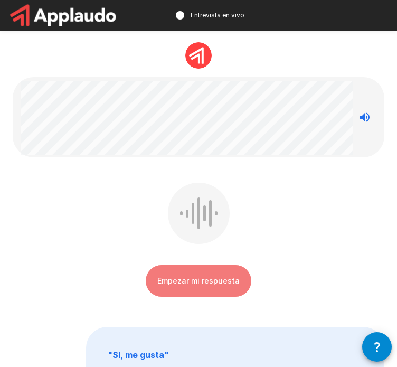
click at [183, 283] on font "Empezar mi respuesta" at bounding box center [198, 280] width 82 height 9
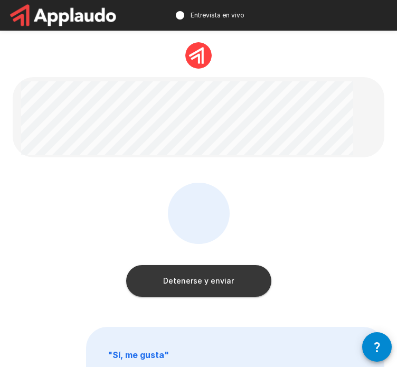
click at [183, 283] on font "Detenerse y enviar" at bounding box center [198, 280] width 71 height 9
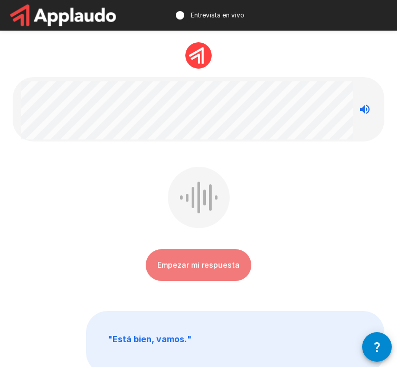
click at [219, 255] on button "Empezar mi respuesta" at bounding box center [199, 265] width 106 height 32
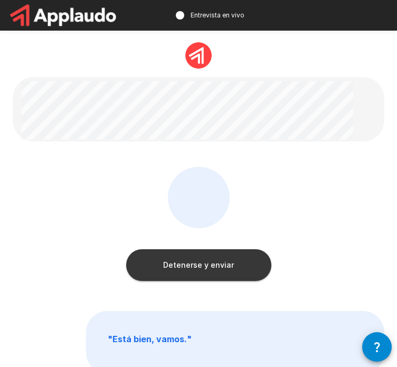
click at [160, 262] on button "Detenerse y enviar" at bounding box center [198, 265] width 145 height 32
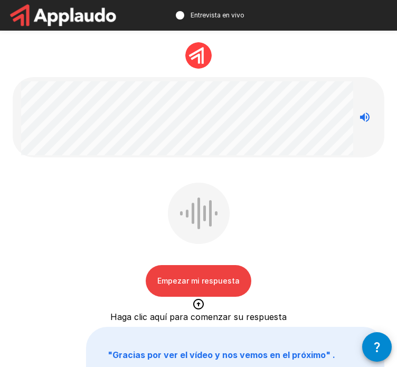
click at [181, 283] on font "Empezar mi respuesta" at bounding box center [198, 280] width 82 height 9
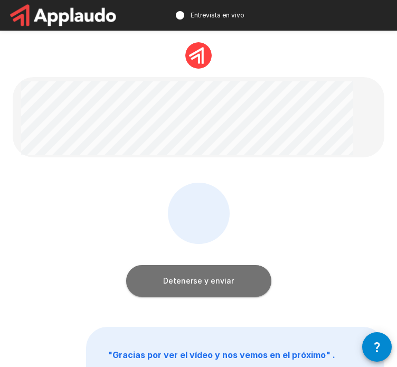
click at [181, 283] on font "Detenerse y enviar" at bounding box center [198, 280] width 71 height 9
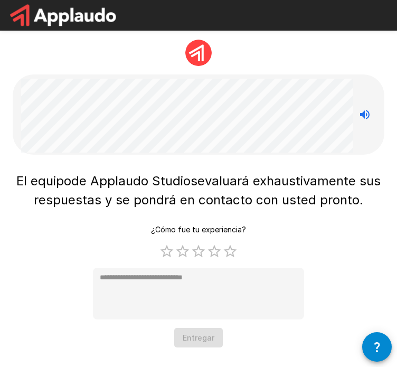
scroll to position [6, 0]
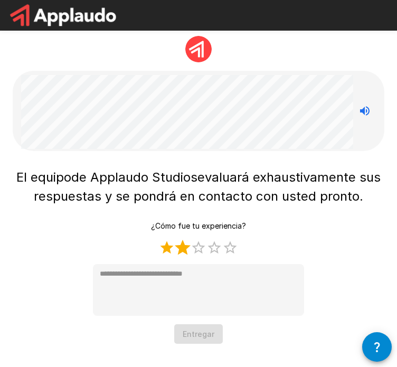
click at [184, 247] on label "2 estrellas" at bounding box center [183, 248] width 16 height 16
type textarea "*"
click at [202, 331] on font "Entregar" at bounding box center [199, 334] width 32 height 9
